Goal: Task Accomplishment & Management: Complete application form

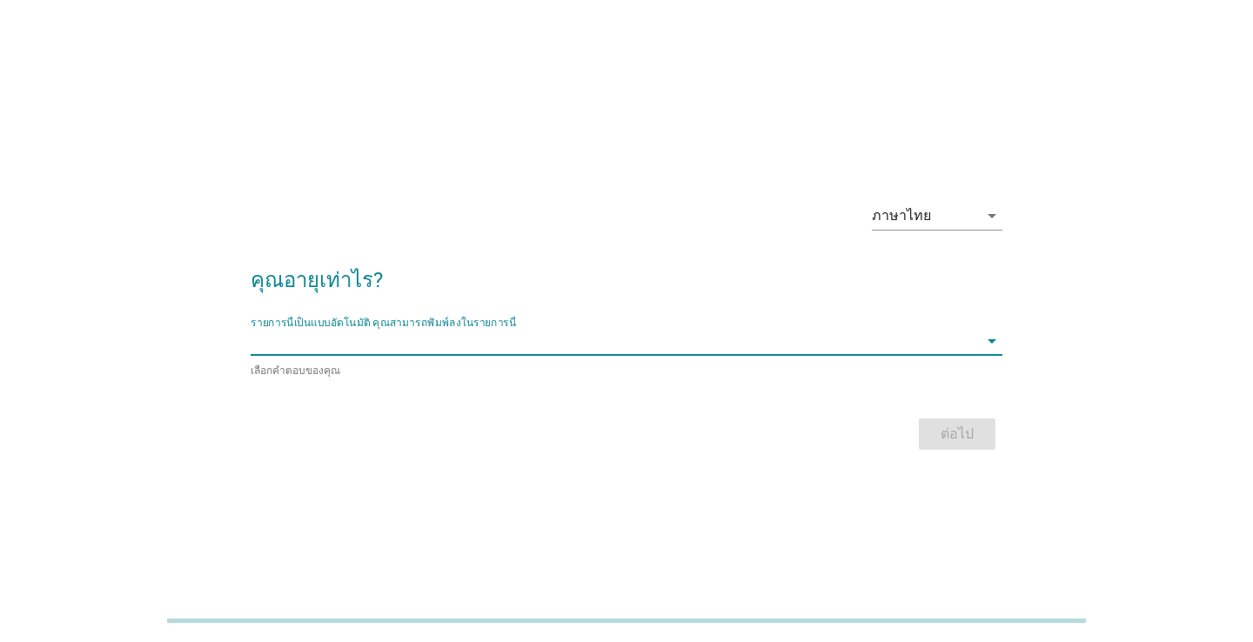
click at [532, 351] on input "รายการนี้เป็นแบบอัตโนมัติ คุณสามารถพิมพ์ลงในรายการนี้" at bounding box center [614, 341] width 727 height 28
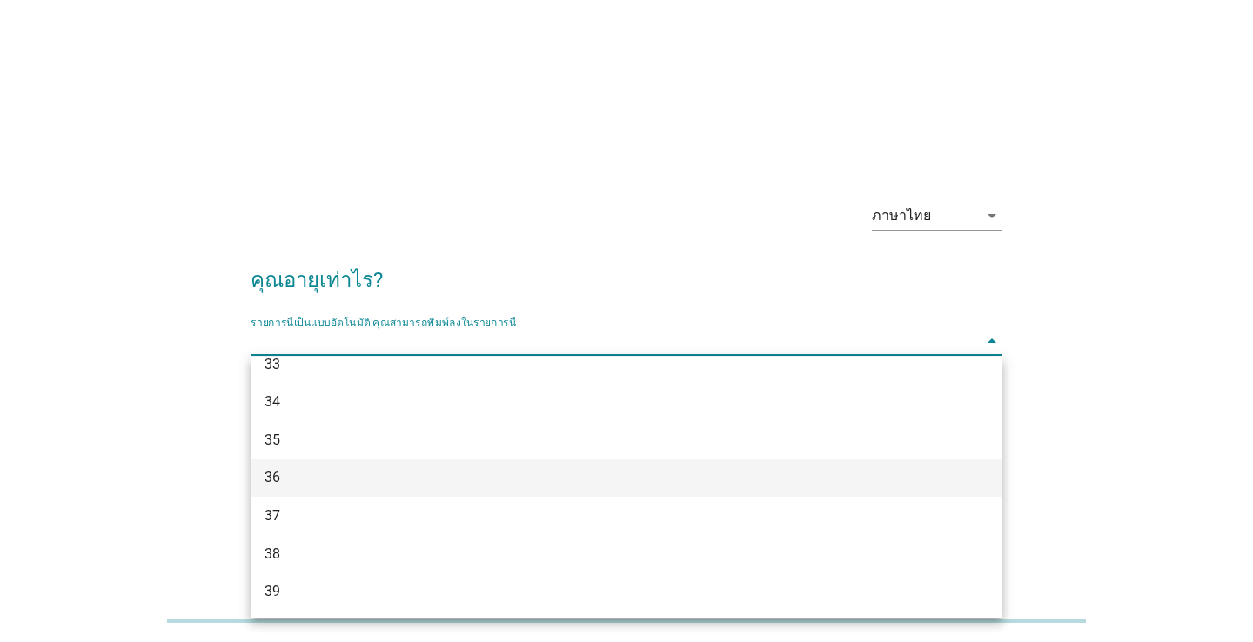
scroll to position [592, 0]
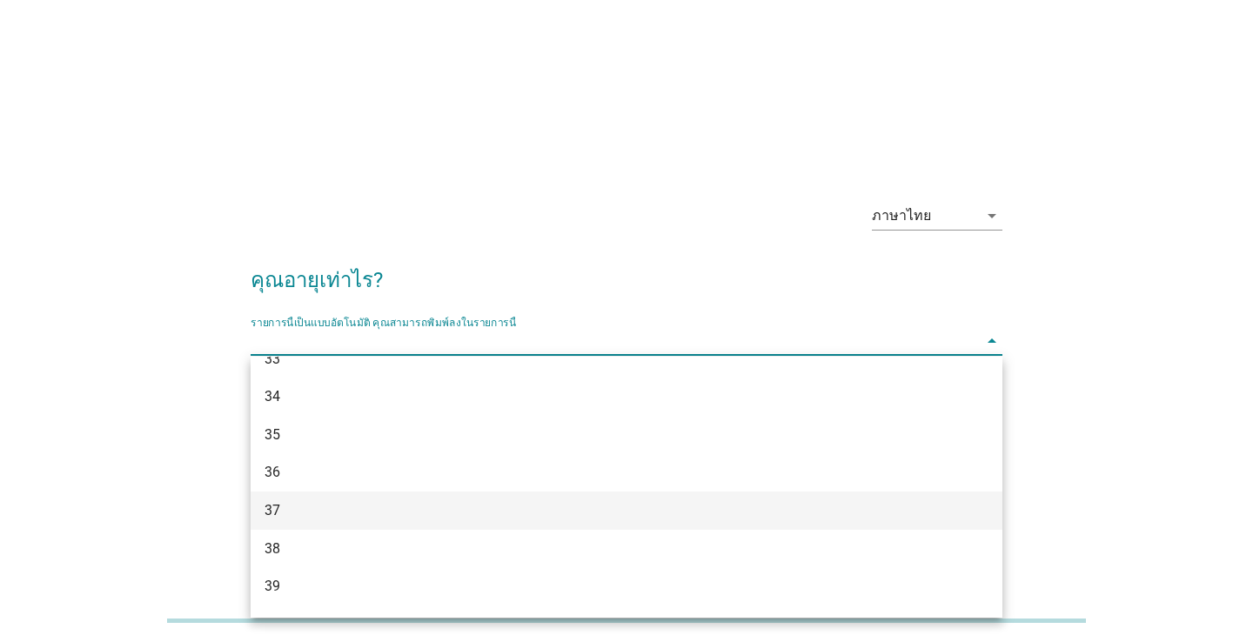
click at [480, 500] on div "37" at bounding box center [596, 510] width 664 height 21
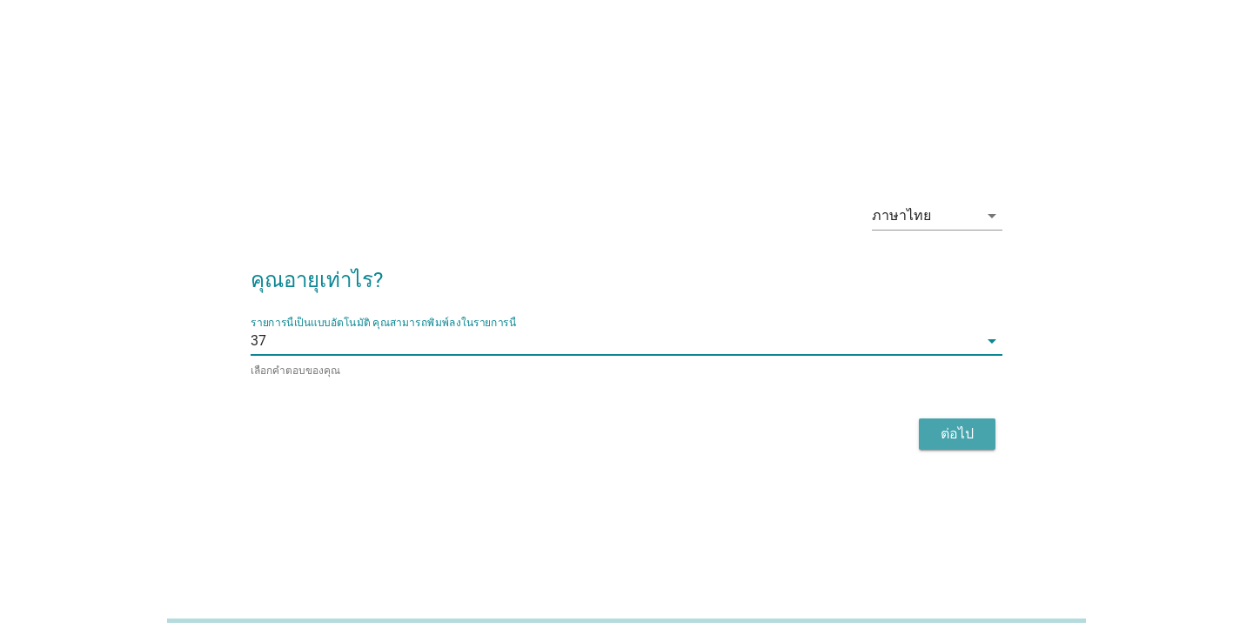
click at [951, 435] on div "ต่อไป" at bounding box center [956, 434] width 49 height 21
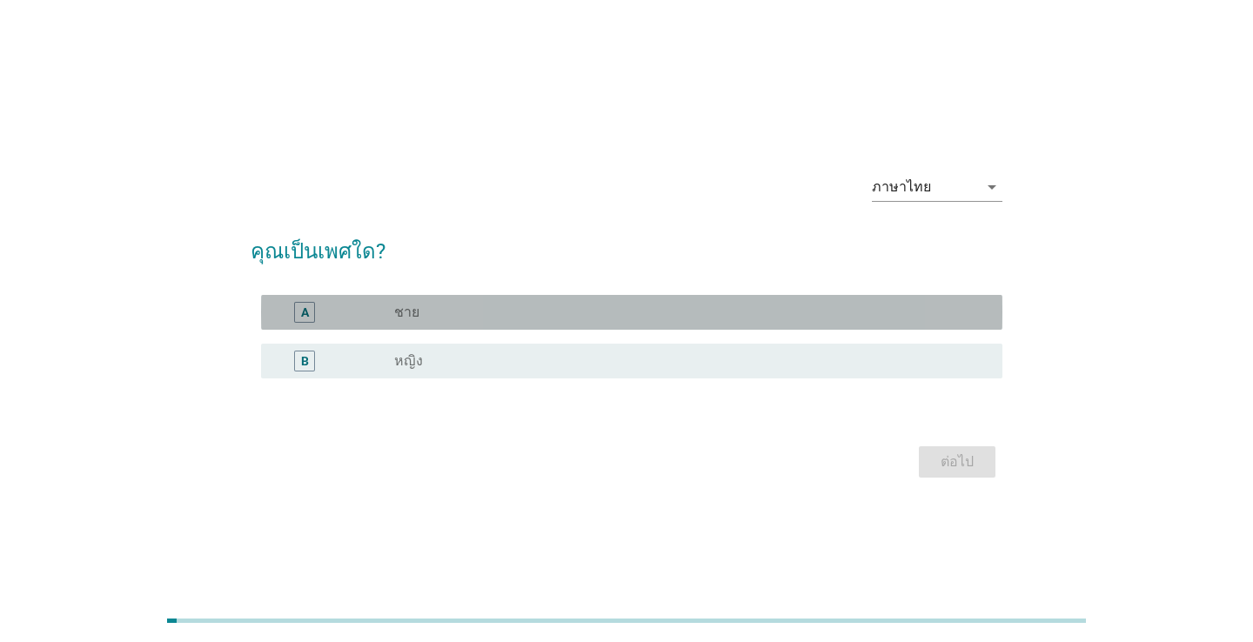
click at [419, 316] on div "radio_button_unchecked ชาย" at bounding box center [684, 312] width 580 height 17
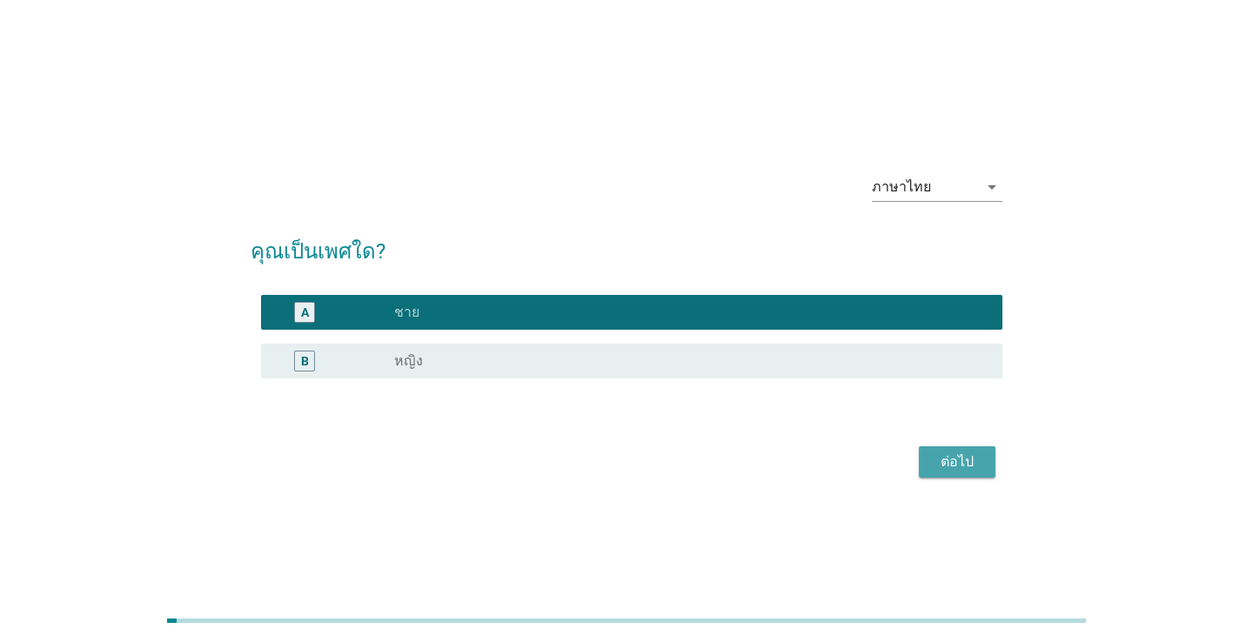
click at [965, 465] on div "ต่อไป" at bounding box center [956, 461] width 49 height 21
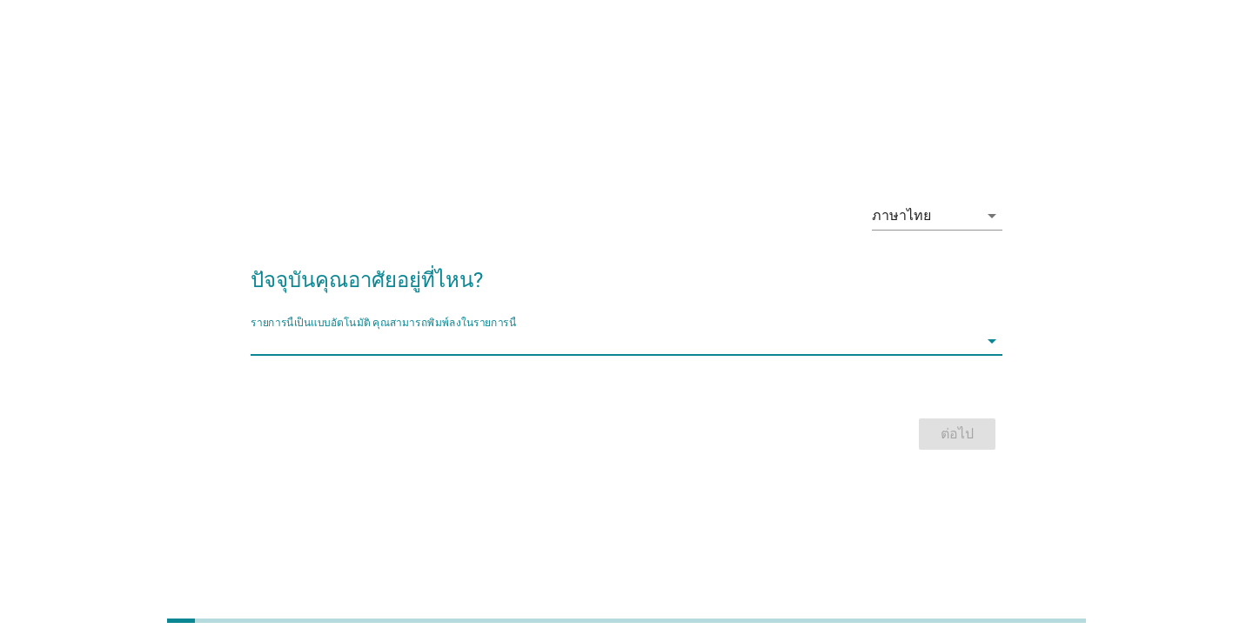
click at [402, 349] on input "รายการนี้เป็นแบบอัตโนมัติ คุณสามารถพิมพ์ลงในรายการนี้" at bounding box center [614, 341] width 727 height 28
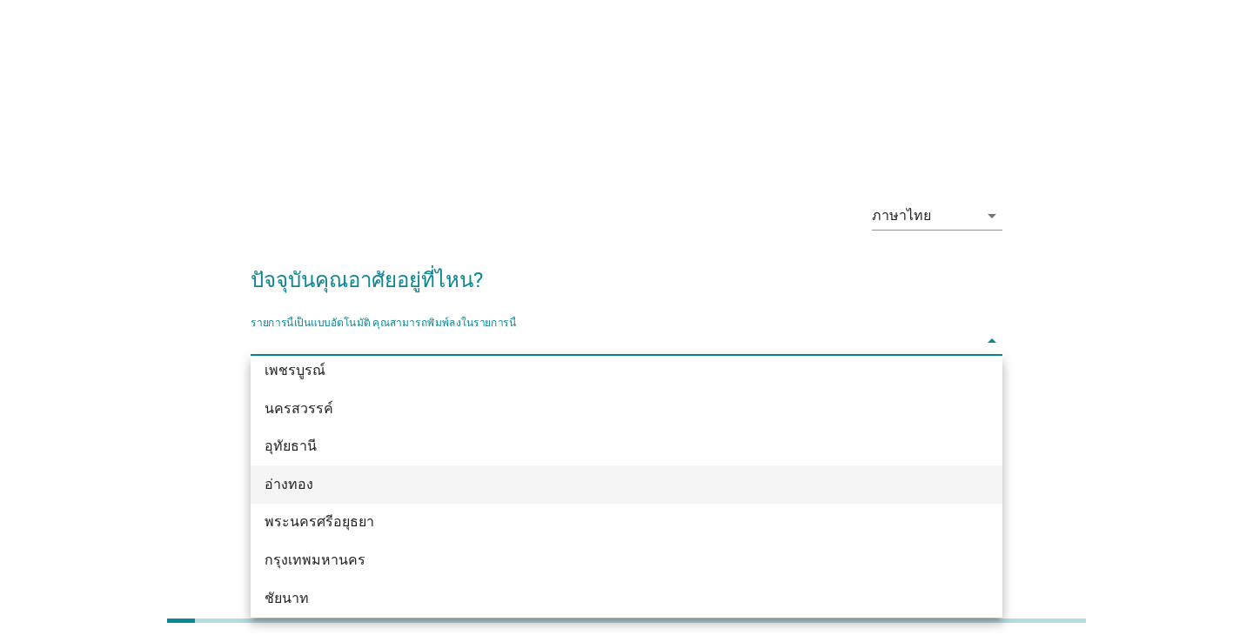
scroll to position [1307, 0]
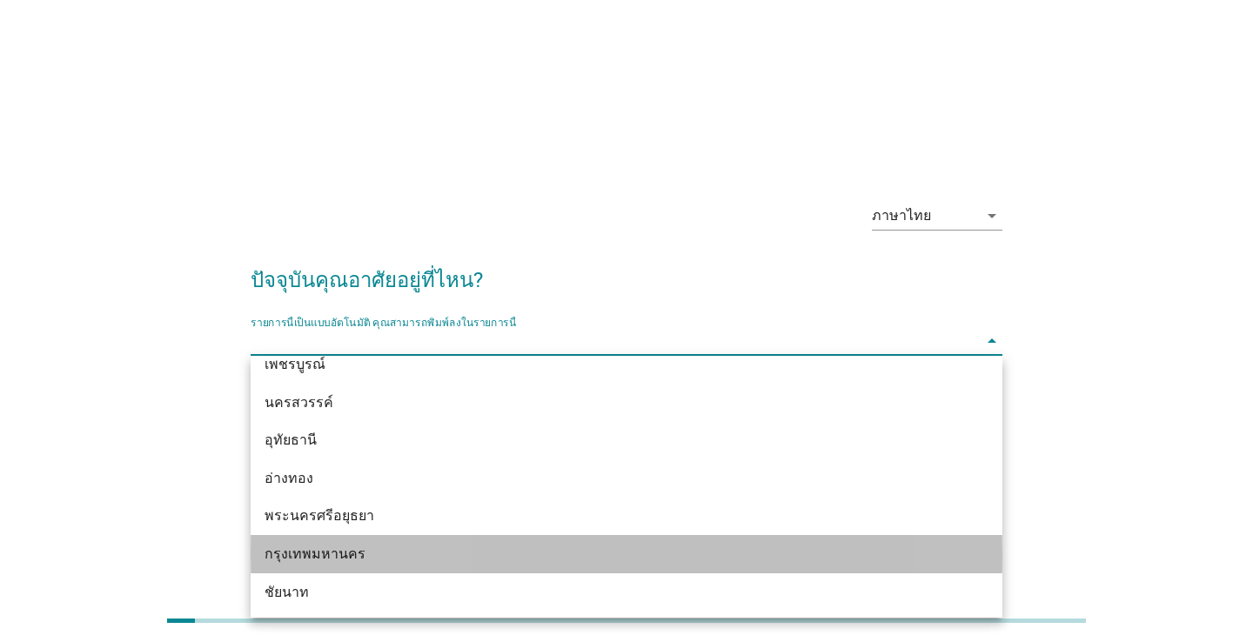
click at [392, 549] on div "กรุงเทพมหานคร" at bounding box center [596, 554] width 664 height 21
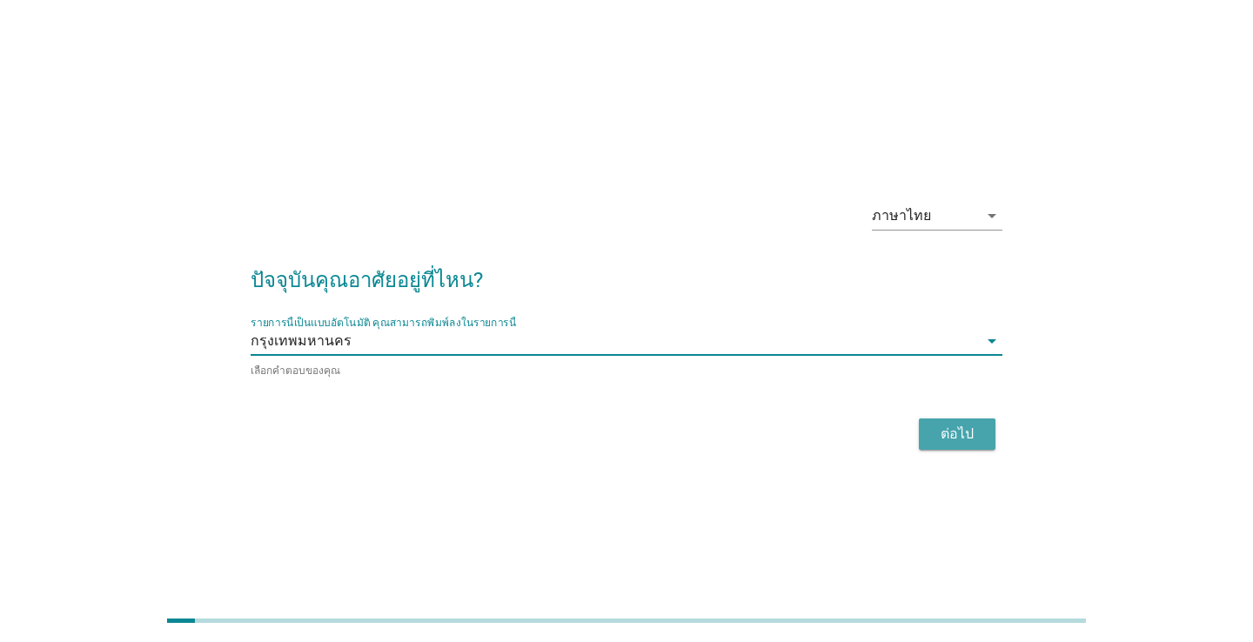
click at [936, 443] on div "ต่อไป" at bounding box center [956, 434] width 49 height 21
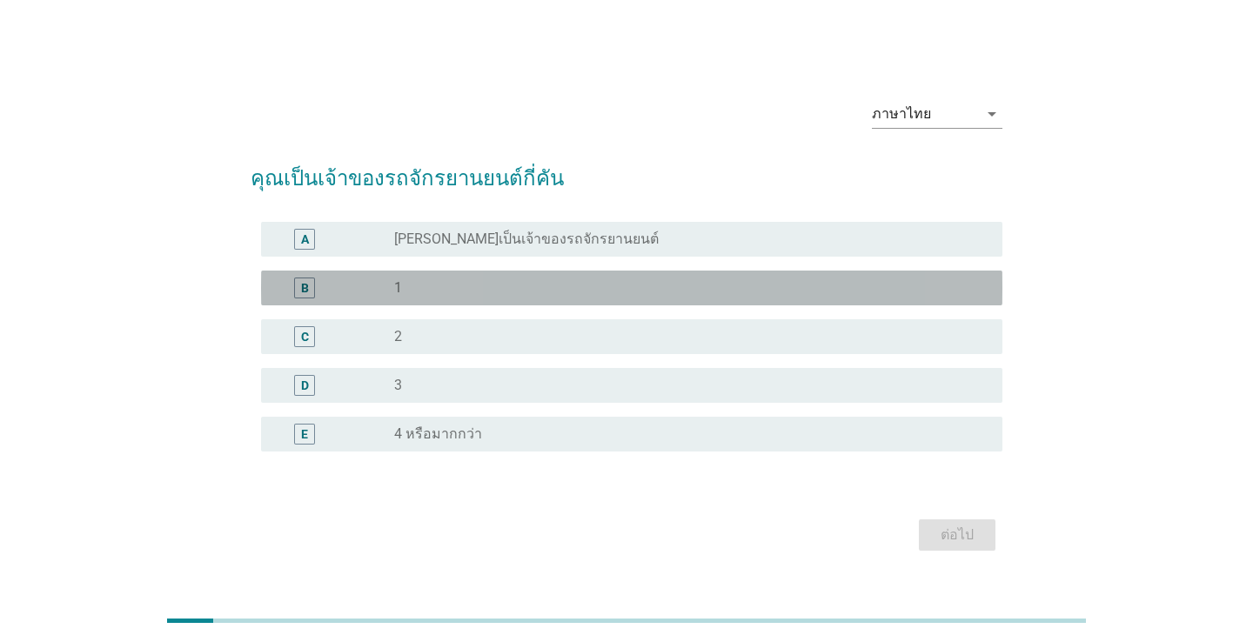
click at [368, 280] on div "B" at bounding box center [334, 287] width 119 height 21
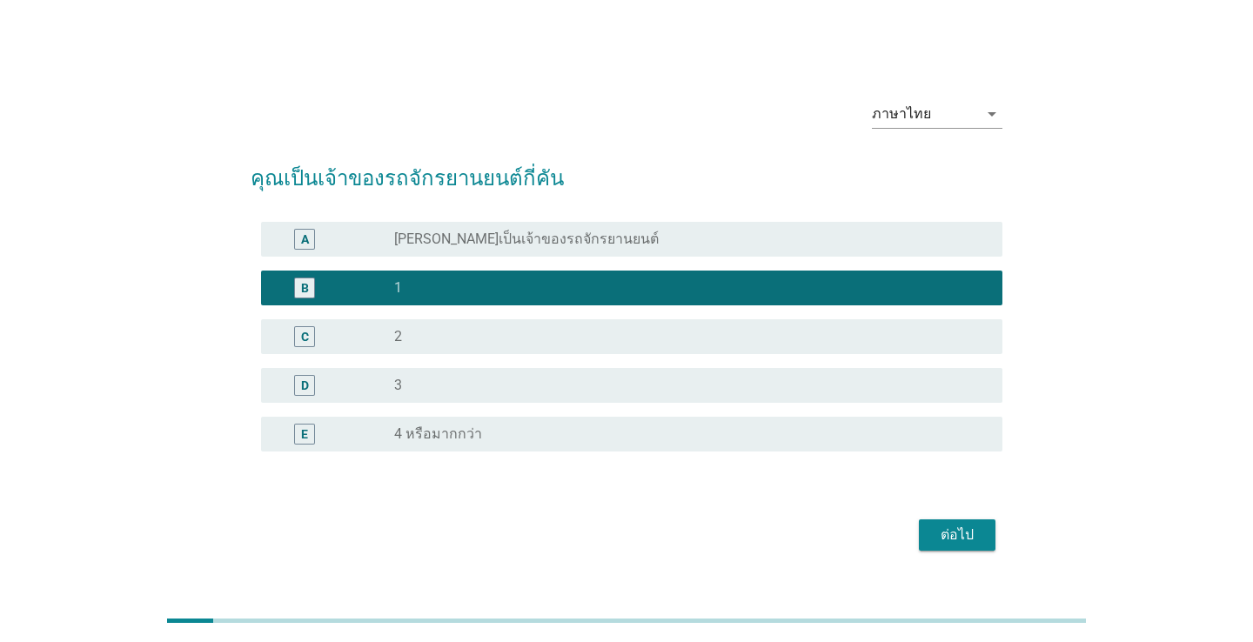
click at [959, 527] on div "ต่อไป" at bounding box center [956, 535] width 49 height 21
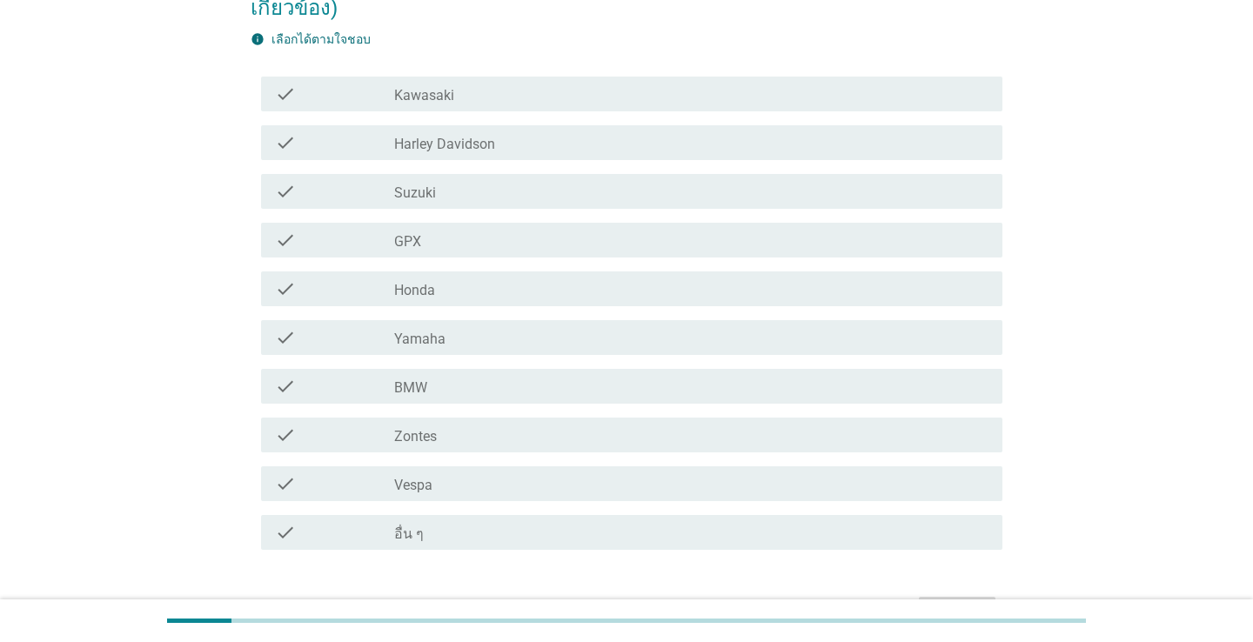
scroll to position [195, 0]
click at [572, 520] on div "check_box_outline_blank อื่น ๆ" at bounding box center [691, 530] width 594 height 21
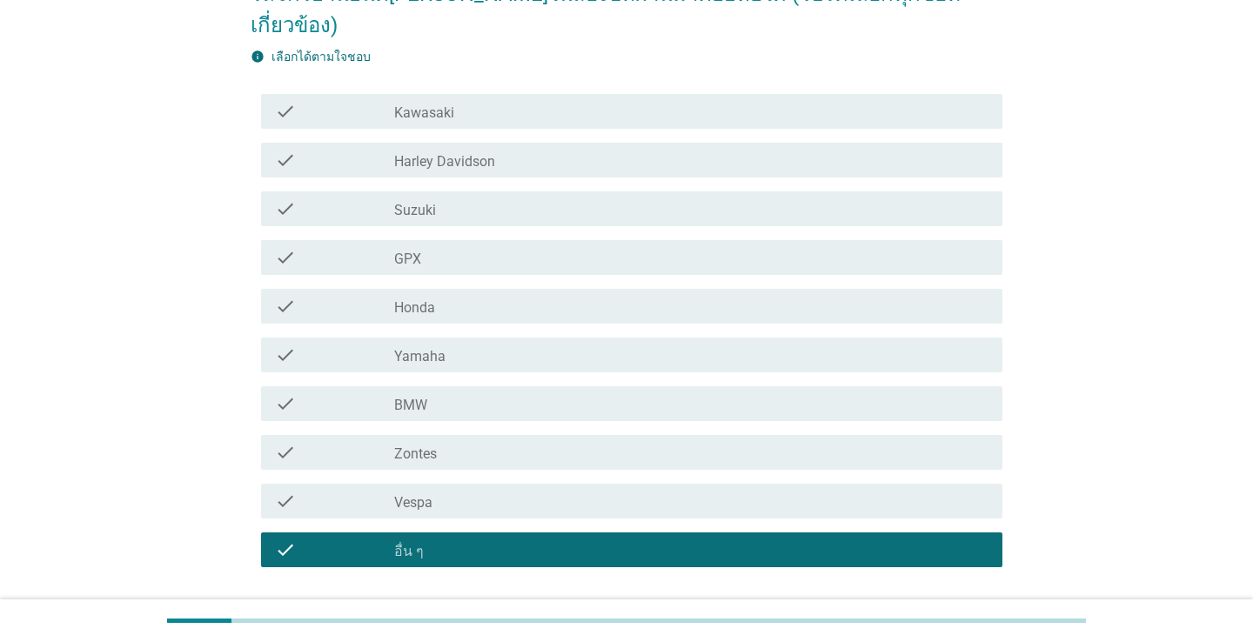
scroll to position [191, 0]
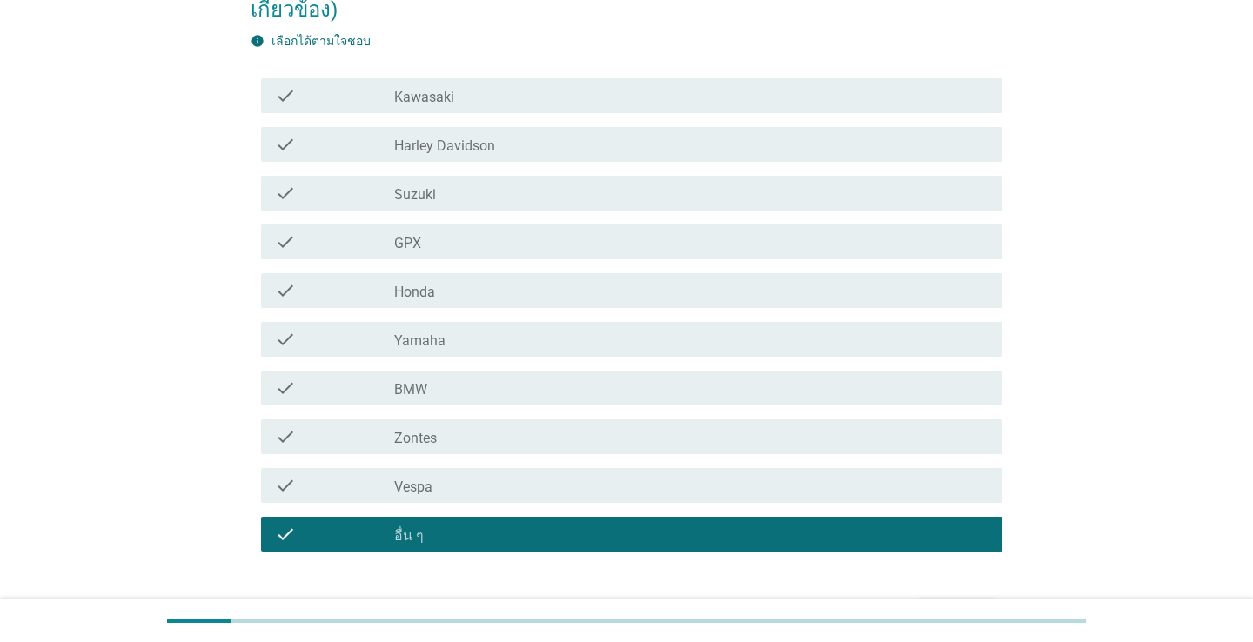
click at [965, 604] on div "ต่อไป" at bounding box center [956, 614] width 49 height 21
